Goal: Information Seeking & Learning: Learn about a topic

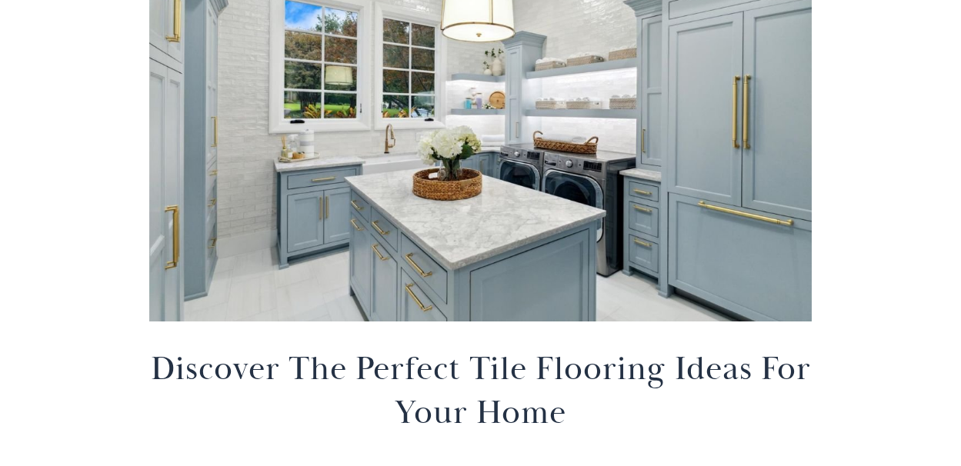
scroll to position [345, 0]
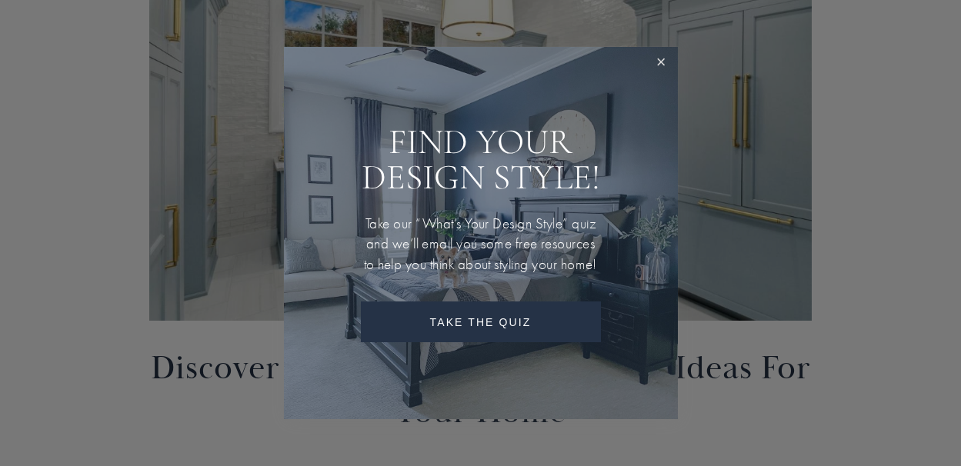
click at [662, 49] on link "Close" at bounding box center [661, 63] width 28 height 28
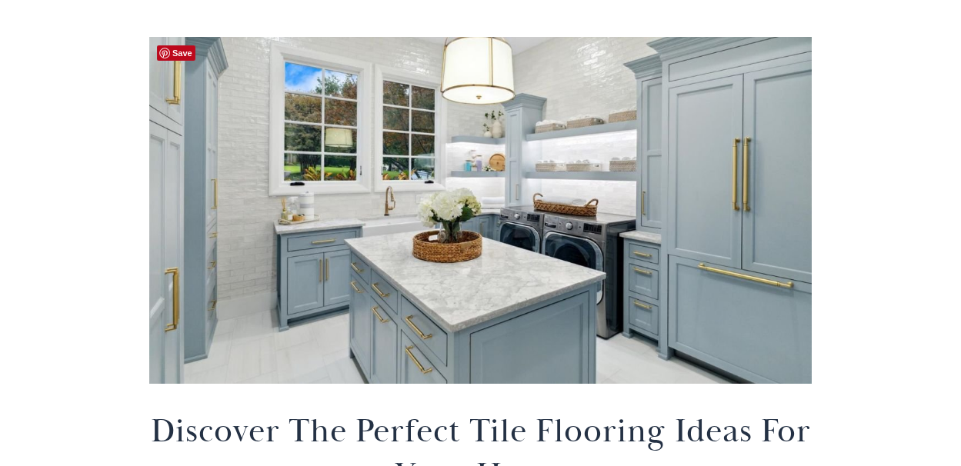
scroll to position [280, 0]
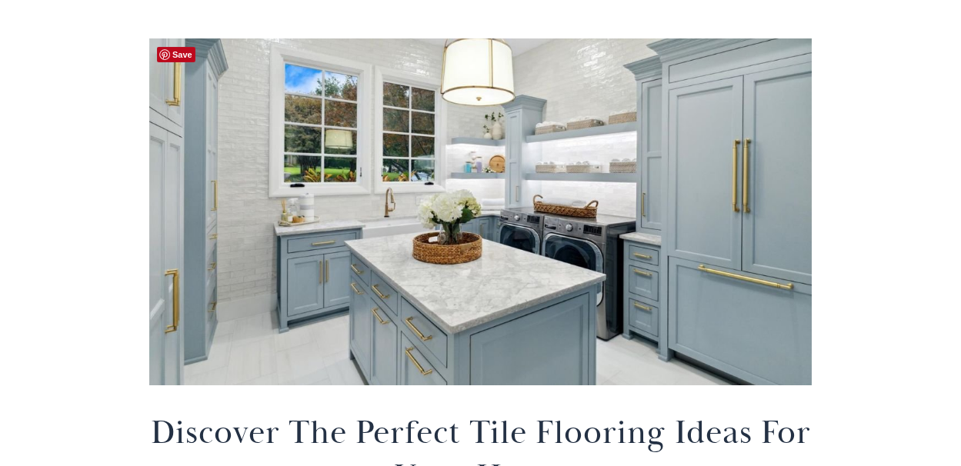
click at [458, 277] on div at bounding box center [480, 211] width 663 height 347
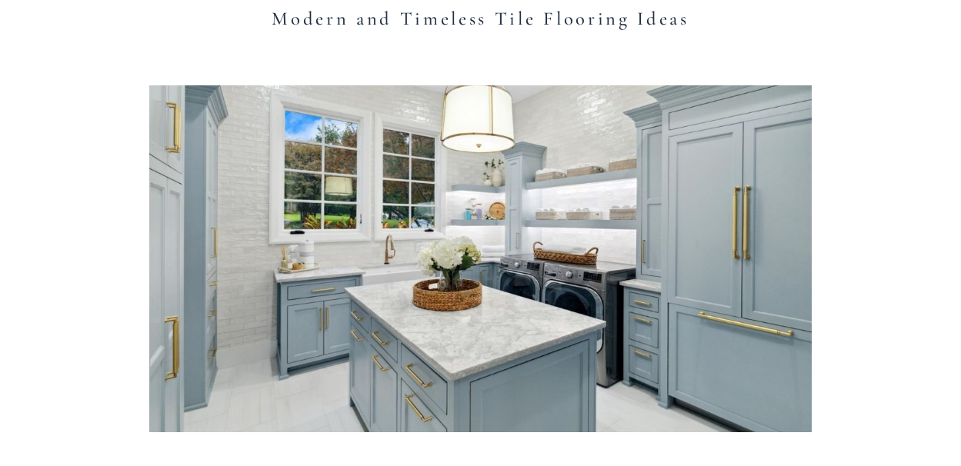
scroll to position [252, 0]
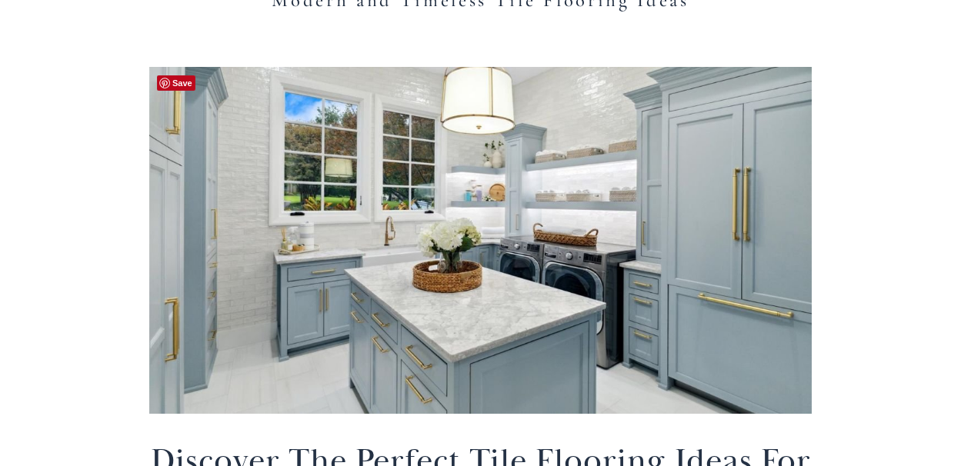
click at [450, 312] on div at bounding box center [480, 240] width 663 height 347
click at [450, 311] on div at bounding box center [480, 240] width 663 height 347
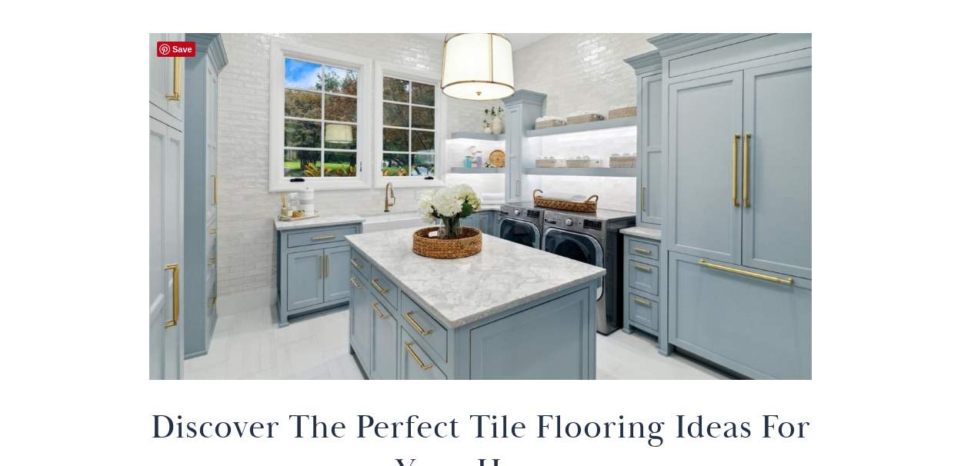
scroll to position [309, 0]
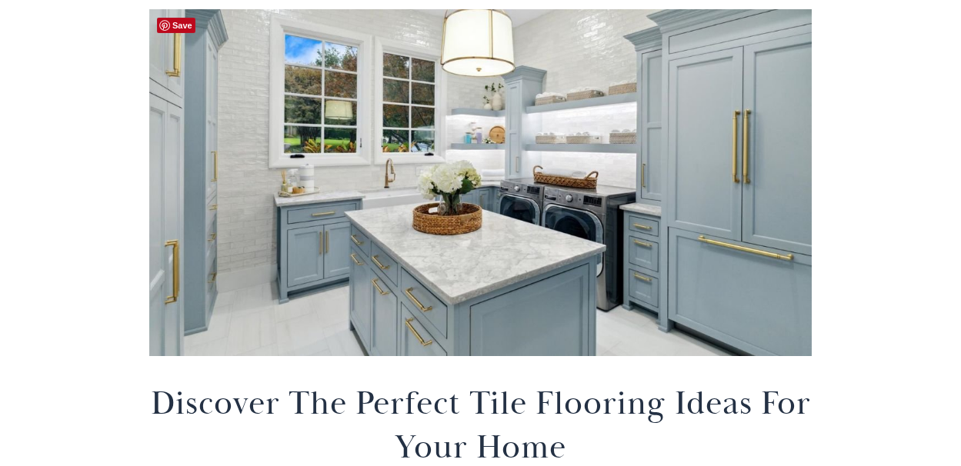
click at [401, 320] on div at bounding box center [480, 182] width 663 height 347
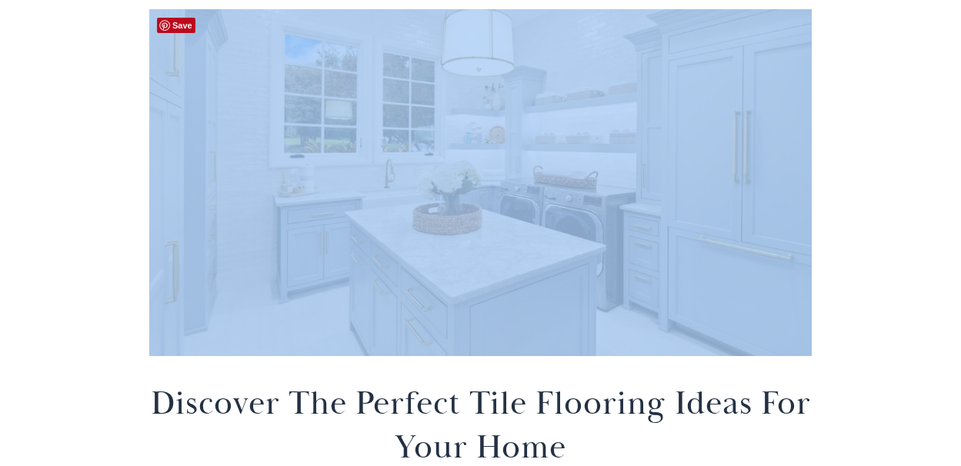
click at [401, 320] on div at bounding box center [480, 182] width 663 height 347
click at [416, 236] on div at bounding box center [480, 182] width 663 height 347
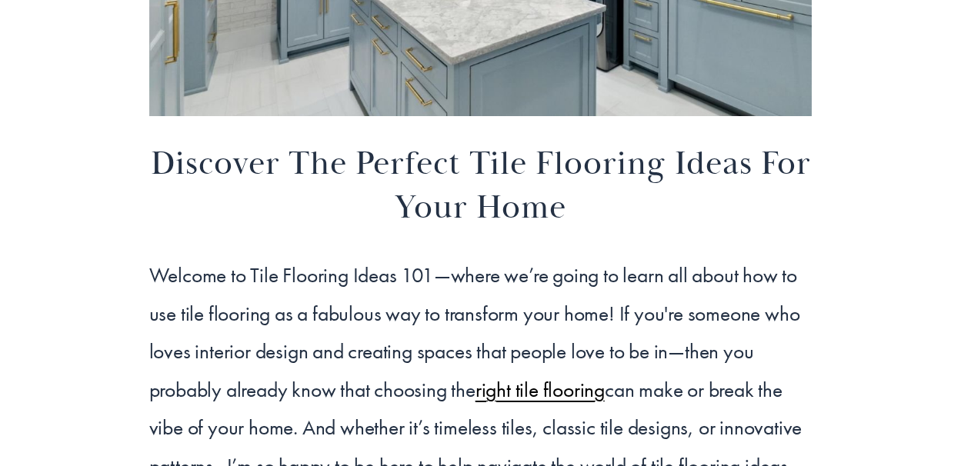
scroll to position [554, 0]
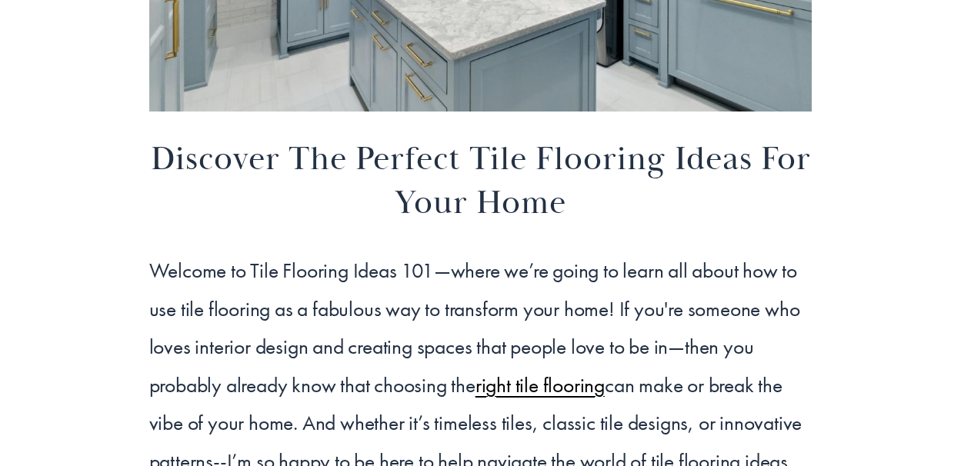
click at [568, 386] on span "right tile flooring" at bounding box center [540, 385] width 129 height 27
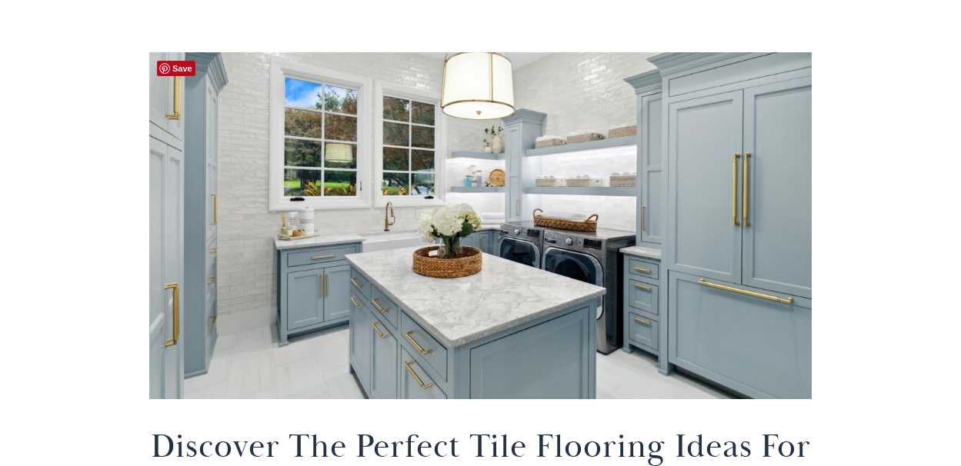
scroll to position [230, 0]
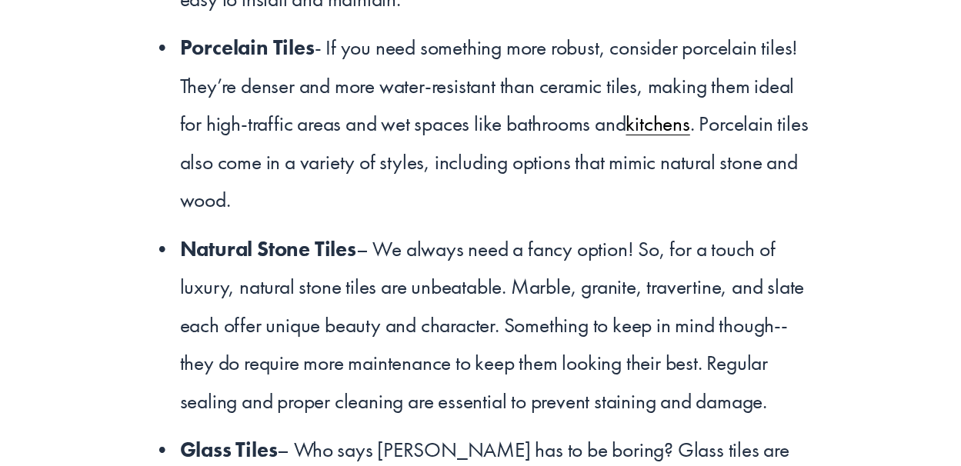
scroll to position [2568, 0]
